Goal: Task Accomplishment & Management: Complete application form

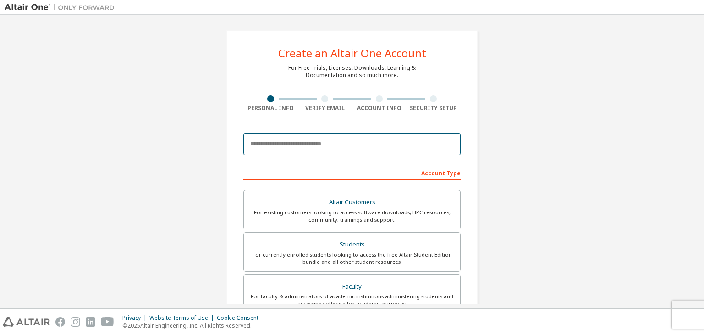
click at [313, 143] on input "email" at bounding box center [351, 144] width 217 height 22
type input "**********"
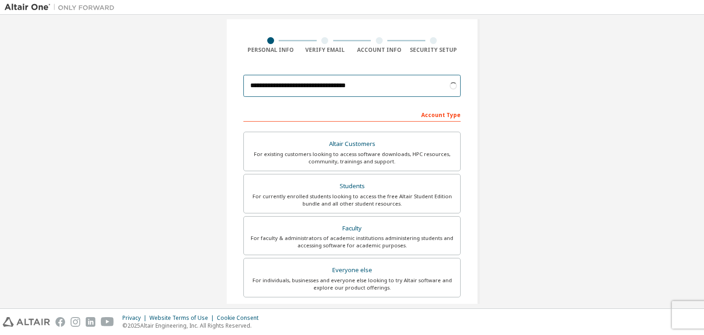
scroll to position [92, 0]
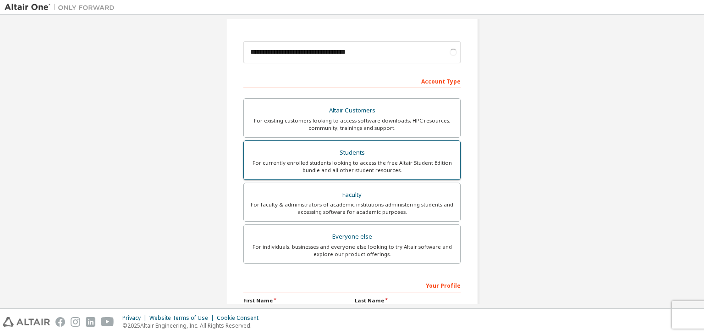
click at [354, 149] on div "Students" at bounding box center [351, 152] width 205 height 13
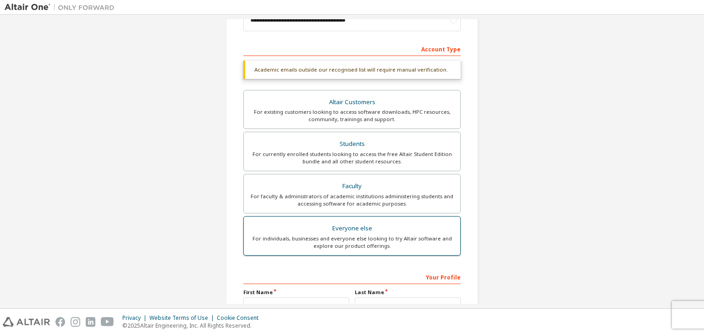
scroll to position [223, 0]
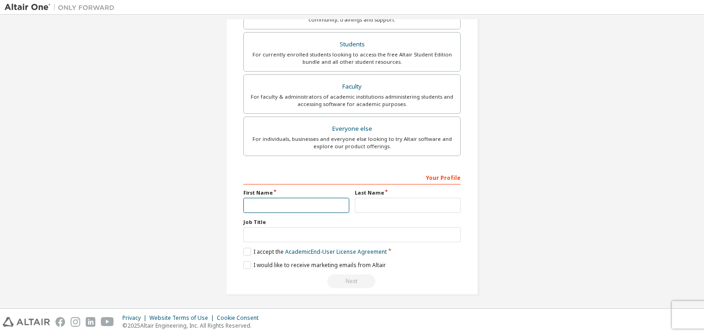
click at [297, 201] on input "text" at bounding box center [296, 205] width 106 height 15
type input "******"
drag, startPoint x: 407, startPoint y: 201, endPoint x: 395, endPoint y: 211, distance: 15.6
click at [407, 201] on input "text" at bounding box center [408, 205] width 106 height 15
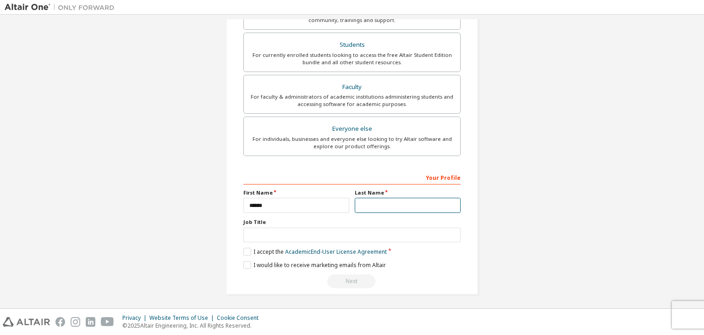
type input "******"
click at [244, 251] on label "I accept the Academic End-User License Agreement" at bounding box center [315, 252] width 144 height 8
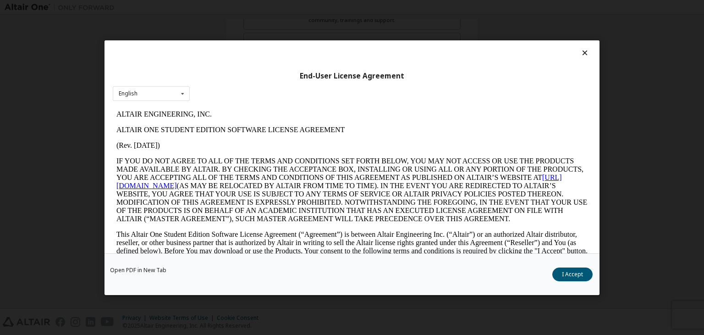
scroll to position [0, 0]
click at [572, 275] on button "I Accept" at bounding box center [573, 274] width 40 height 14
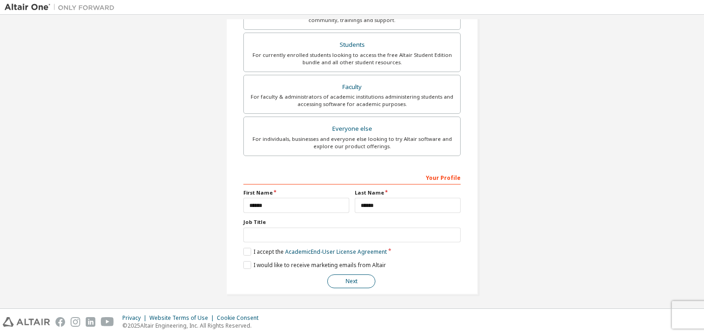
click at [352, 277] on button "Next" at bounding box center [351, 281] width 48 height 14
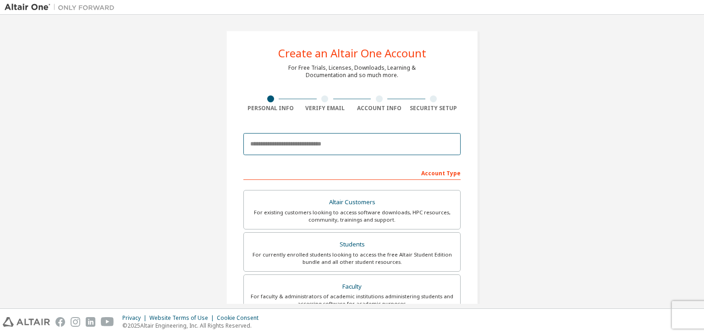
click at [338, 147] on input "email" at bounding box center [351, 144] width 217 height 22
type input "**********"
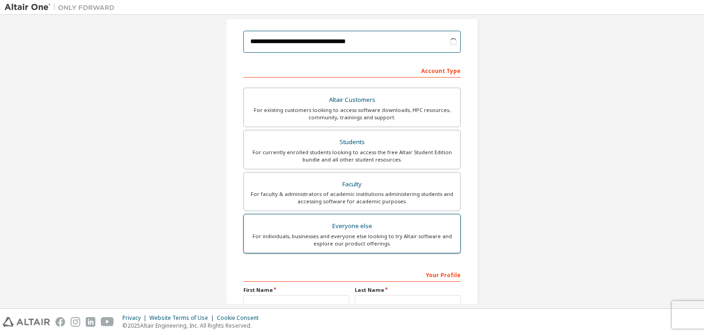
scroll to position [138, 0]
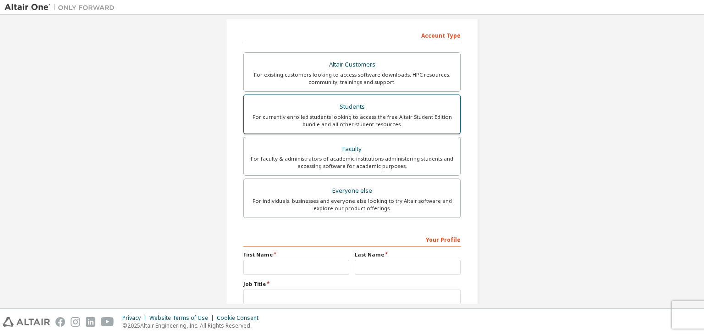
click at [363, 108] on div "Students" at bounding box center [351, 106] width 205 height 13
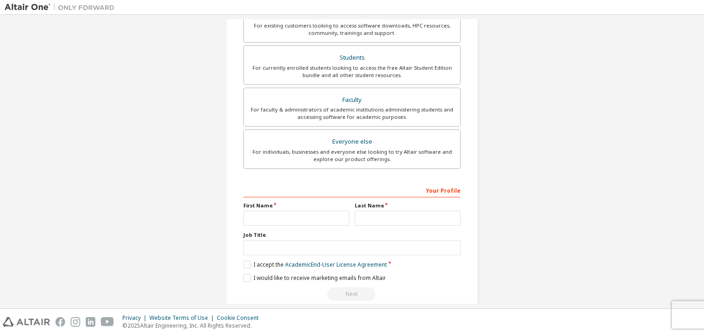
scroll to position [199, 0]
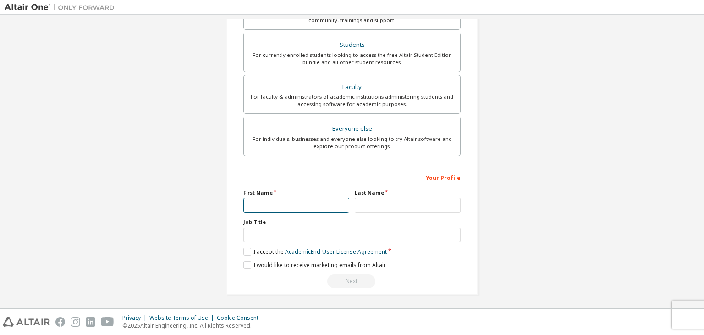
click at [303, 208] on input "text" at bounding box center [296, 205] width 106 height 15
type input "******"
click at [363, 199] on input "text" at bounding box center [408, 205] width 106 height 15
type input "******"
click at [246, 248] on label "I accept the Academic End-User License Agreement" at bounding box center [315, 252] width 144 height 8
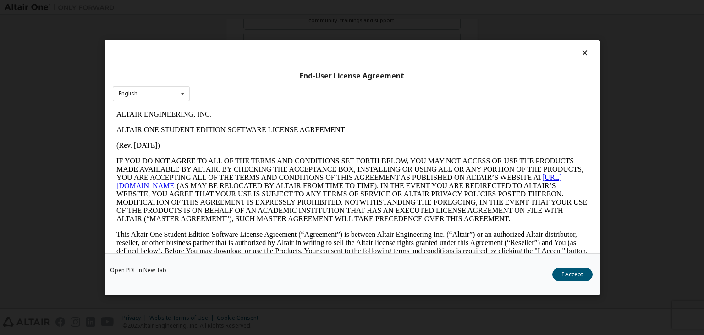
scroll to position [0, 0]
click at [583, 274] on button "I Accept" at bounding box center [573, 274] width 40 height 14
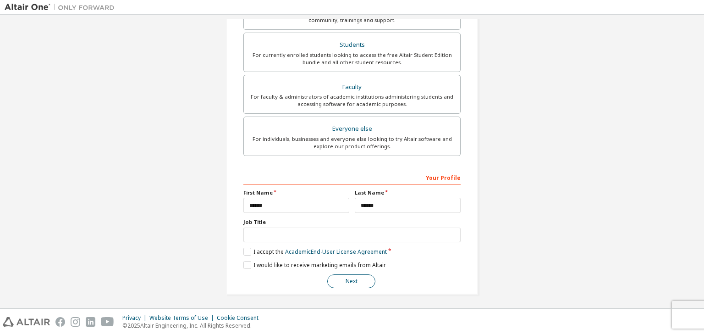
click at [366, 281] on button "Next" at bounding box center [351, 281] width 48 height 14
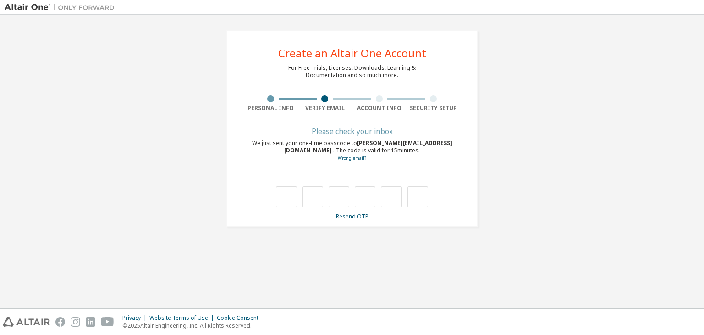
type input "*"
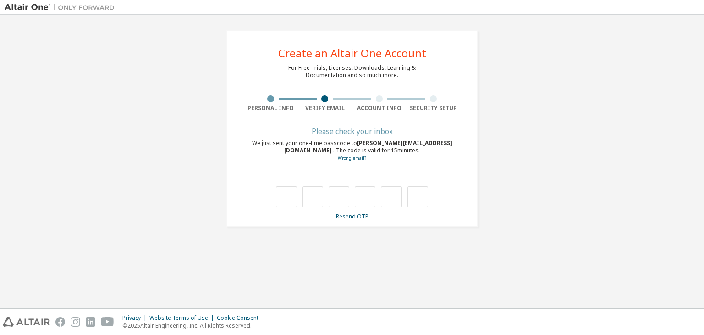
type input "*"
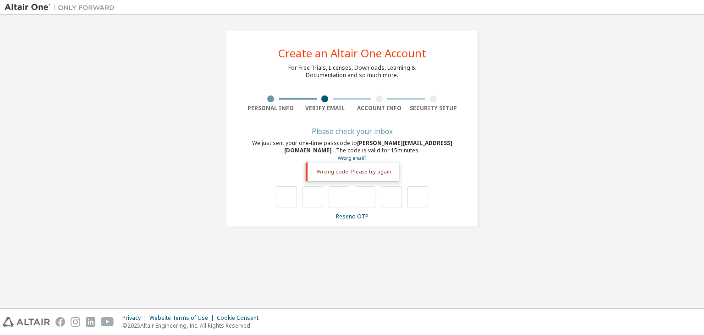
type input "*"
click at [283, 199] on input "text" at bounding box center [286, 196] width 21 height 21
type input "*"
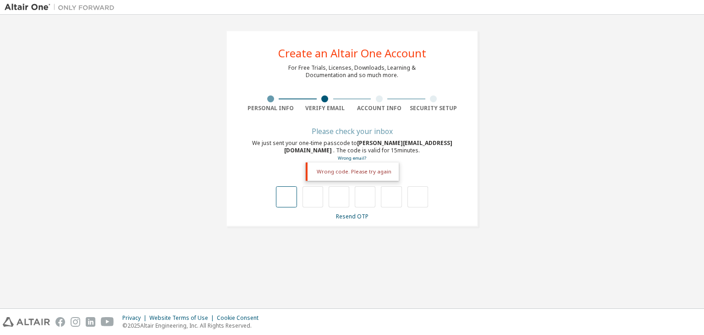
type input "*"
